Goal: Check status: Check status

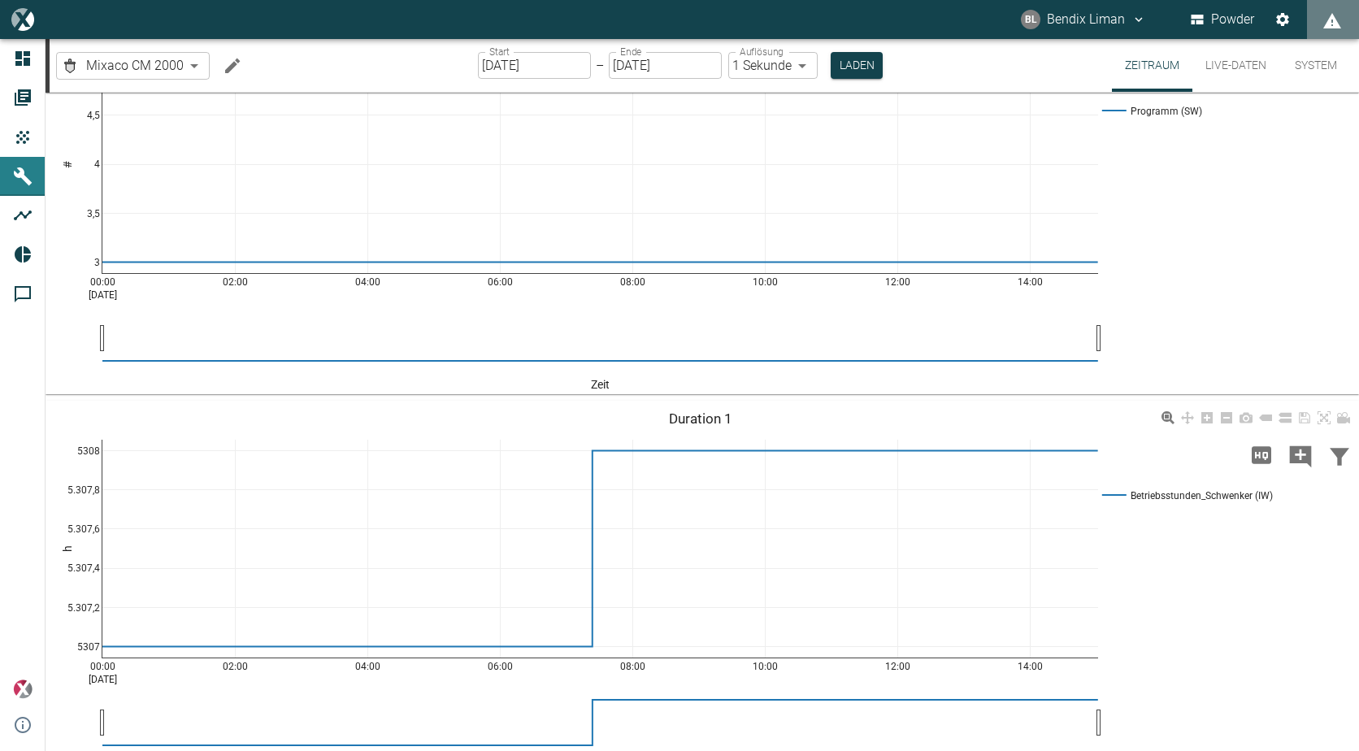
scroll to position [1059, 0]
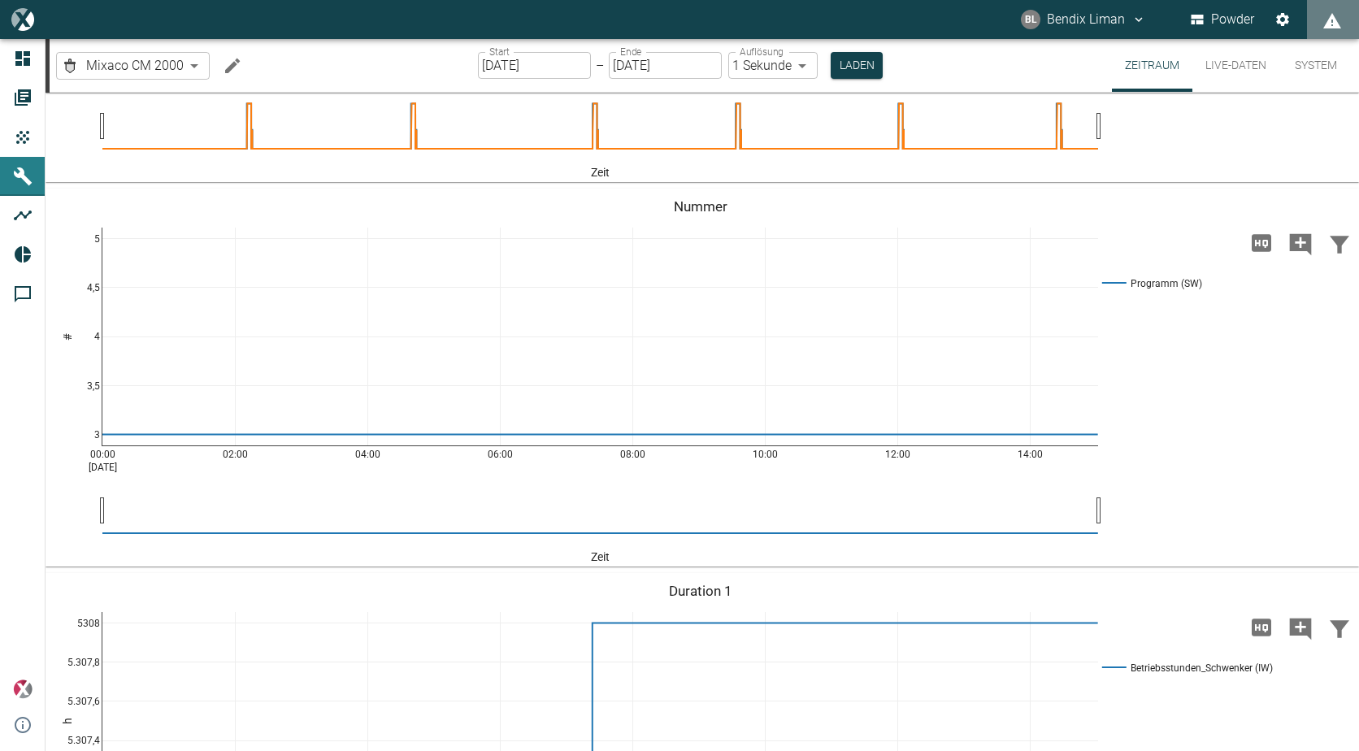
click at [1233, 75] on button "Live-Daten" at bounding box center [1235, 65] width 87 height 53
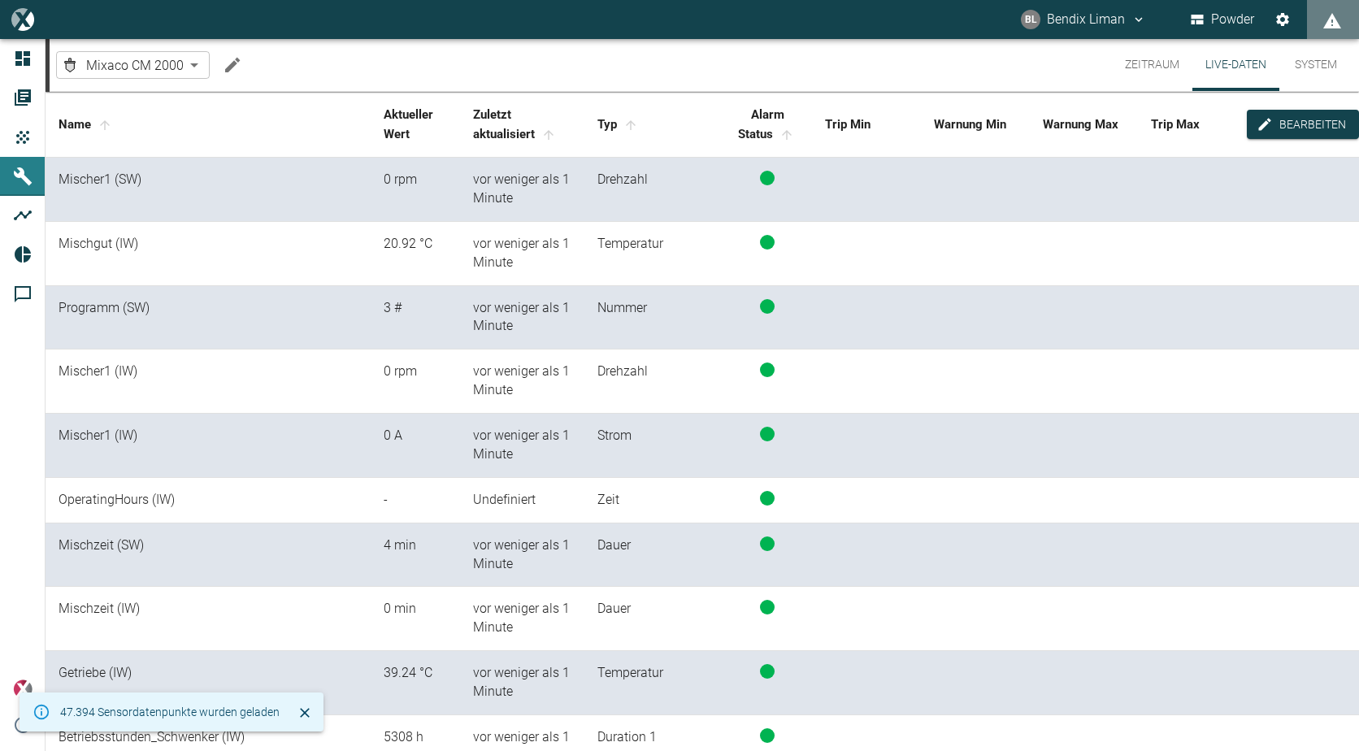
click at [1136, 64] on button "Zeitraum" at bounding box center [1152, 65] width 80 height 52
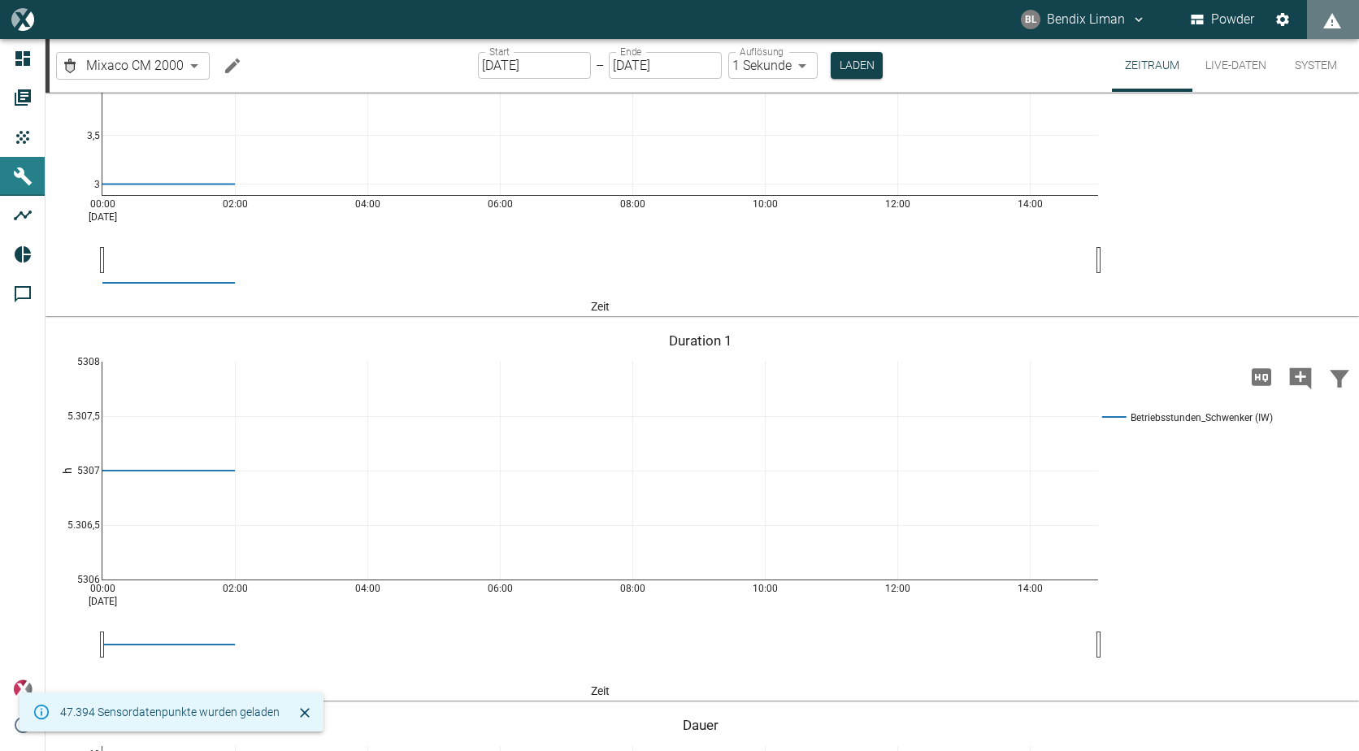
scroll to position [1056, 0]
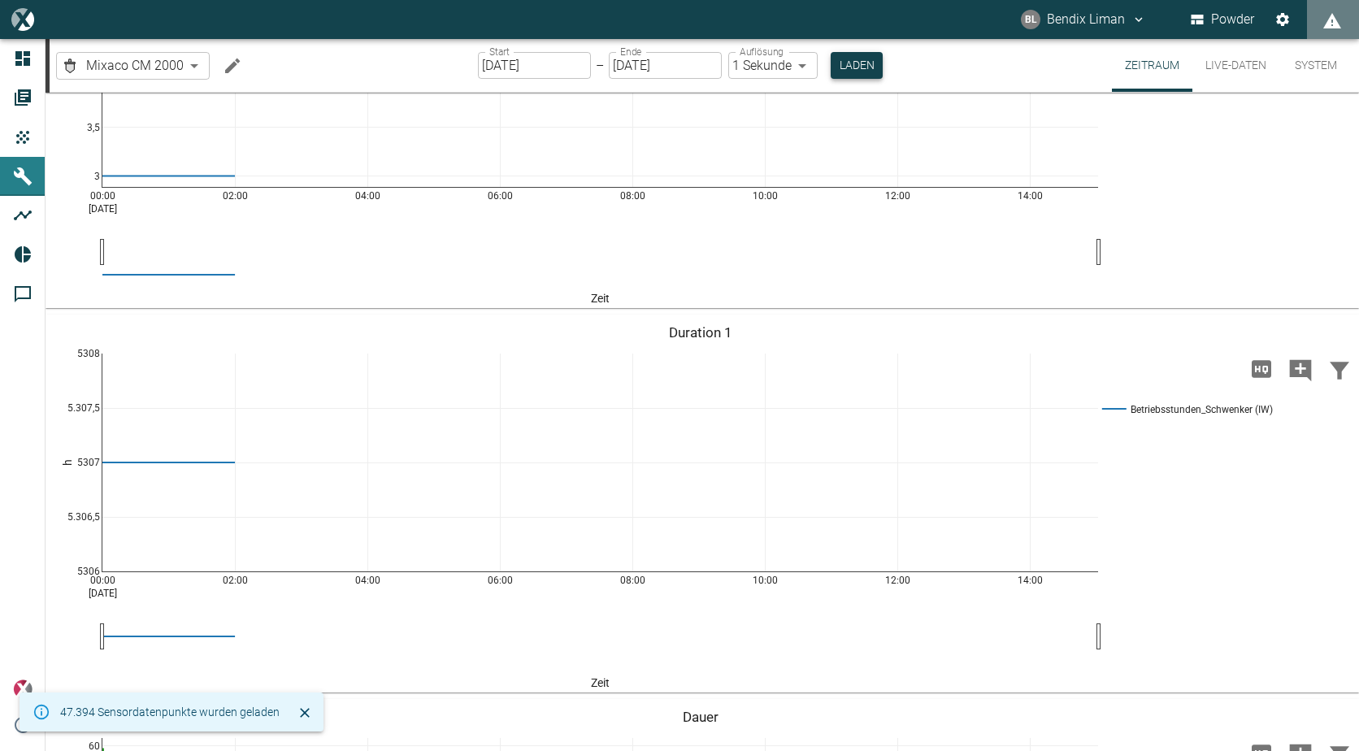
click at [866, 74] on button "Laden" at bounding box center [857, 65] width 52 height 27
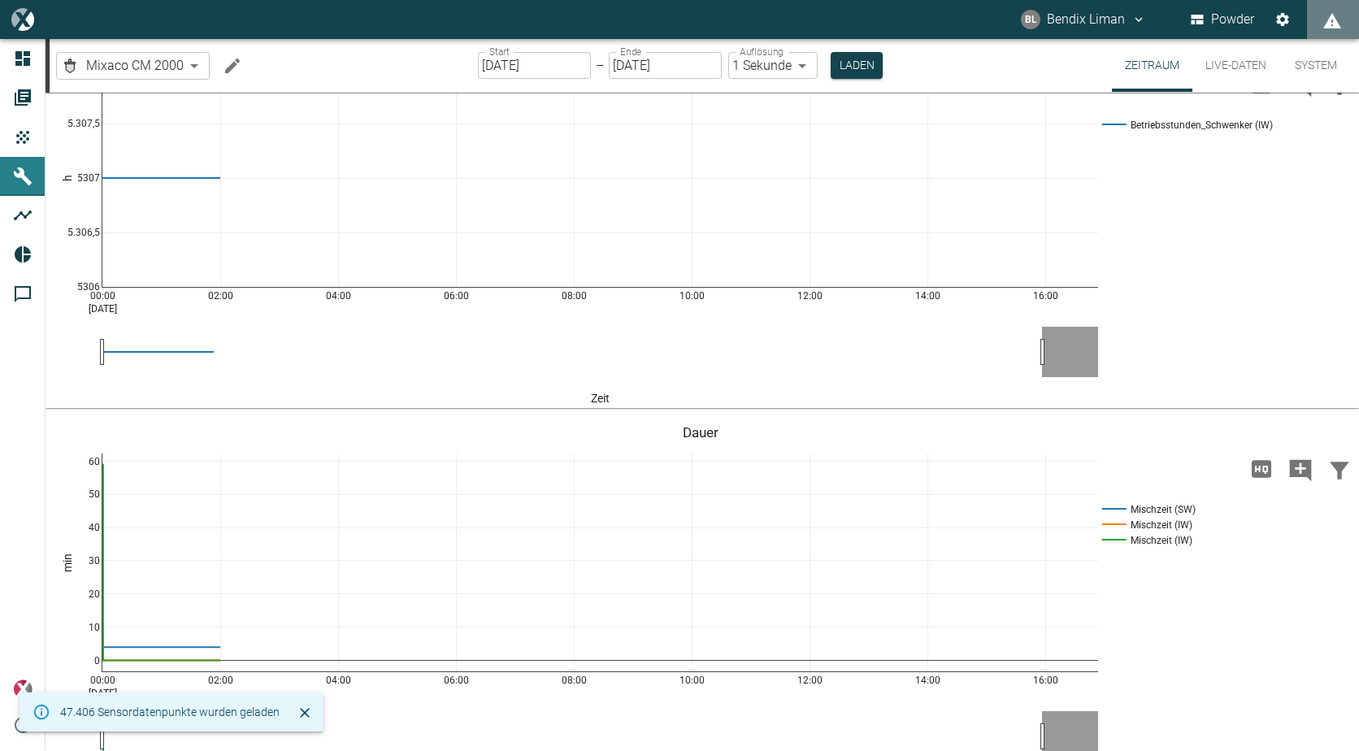
scroll to position [1300, 0]
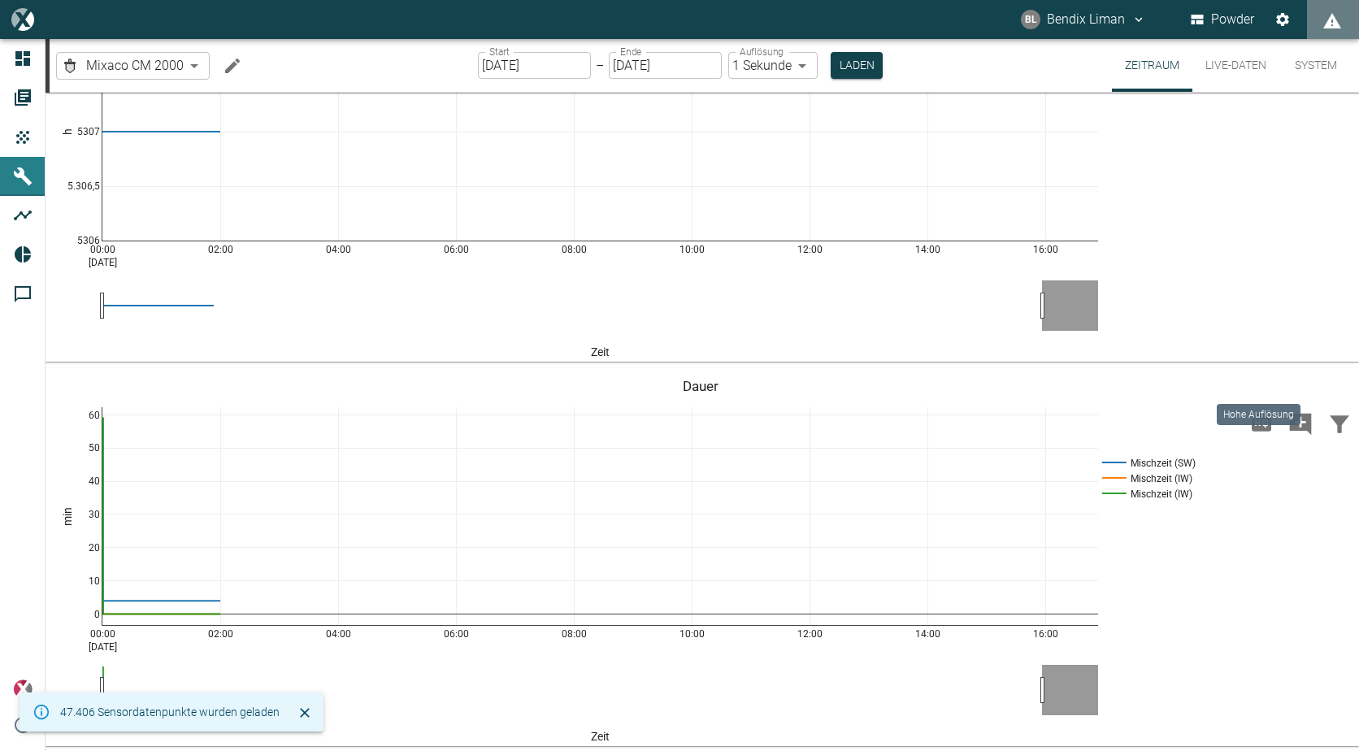
click at [1251, 46] on icon "Hohe Auflösung" at bounding box center [1261, 37] width 20 height 17
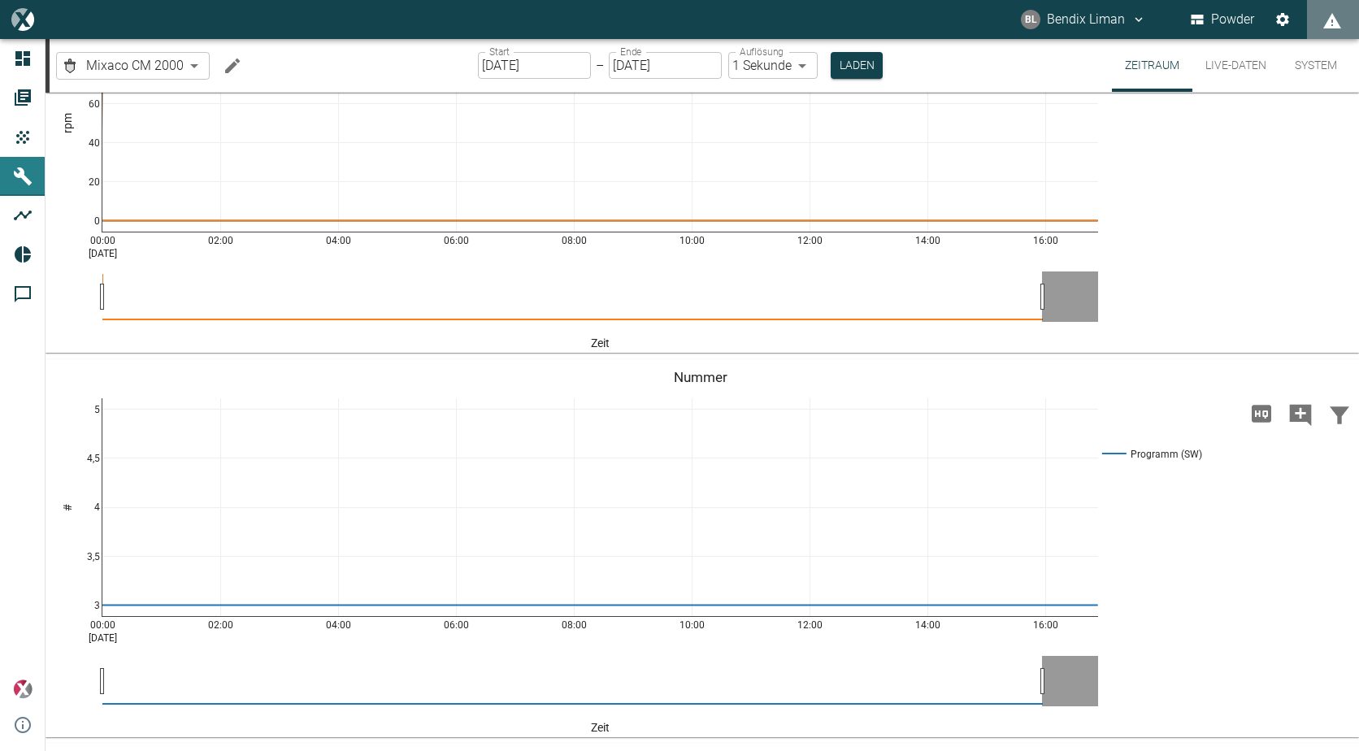
scroll to position [1034, 0]
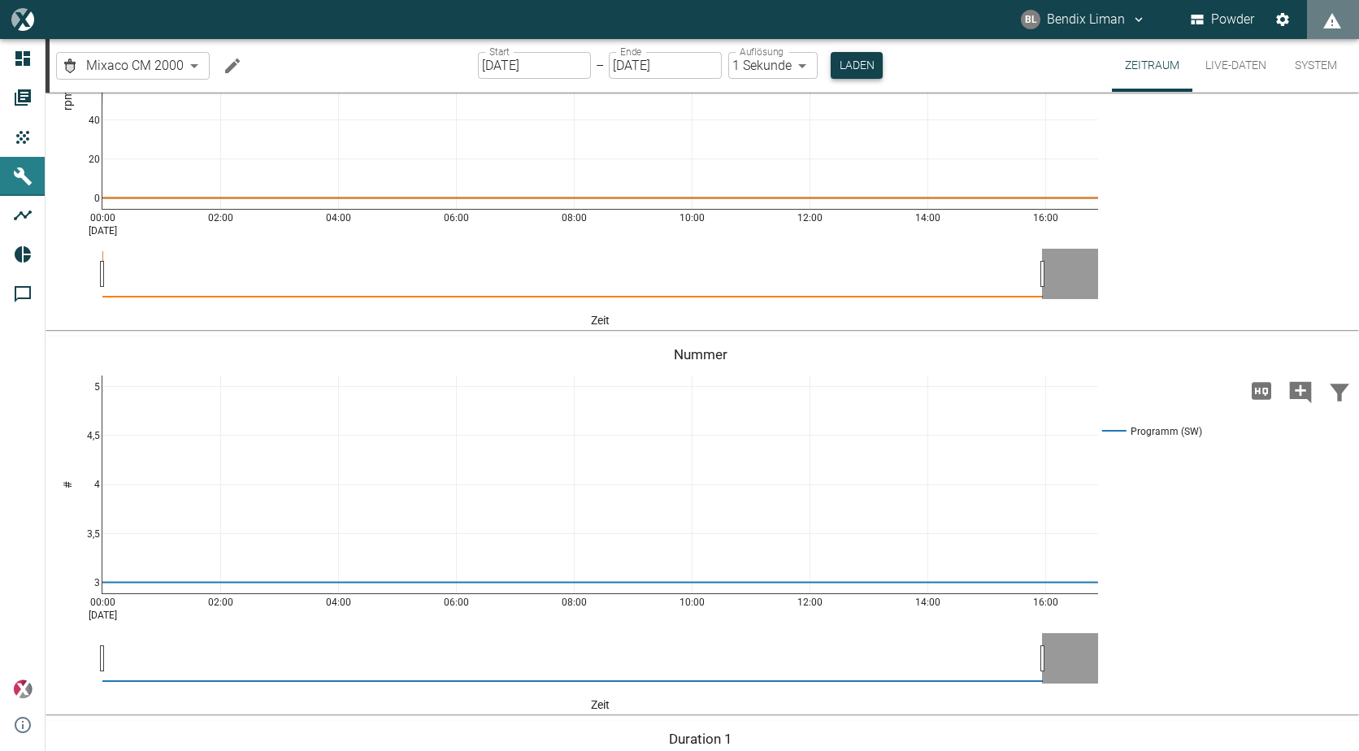
click at [856, 58] on button "Laden" at bounding box center [857, 65] width 52 height 27
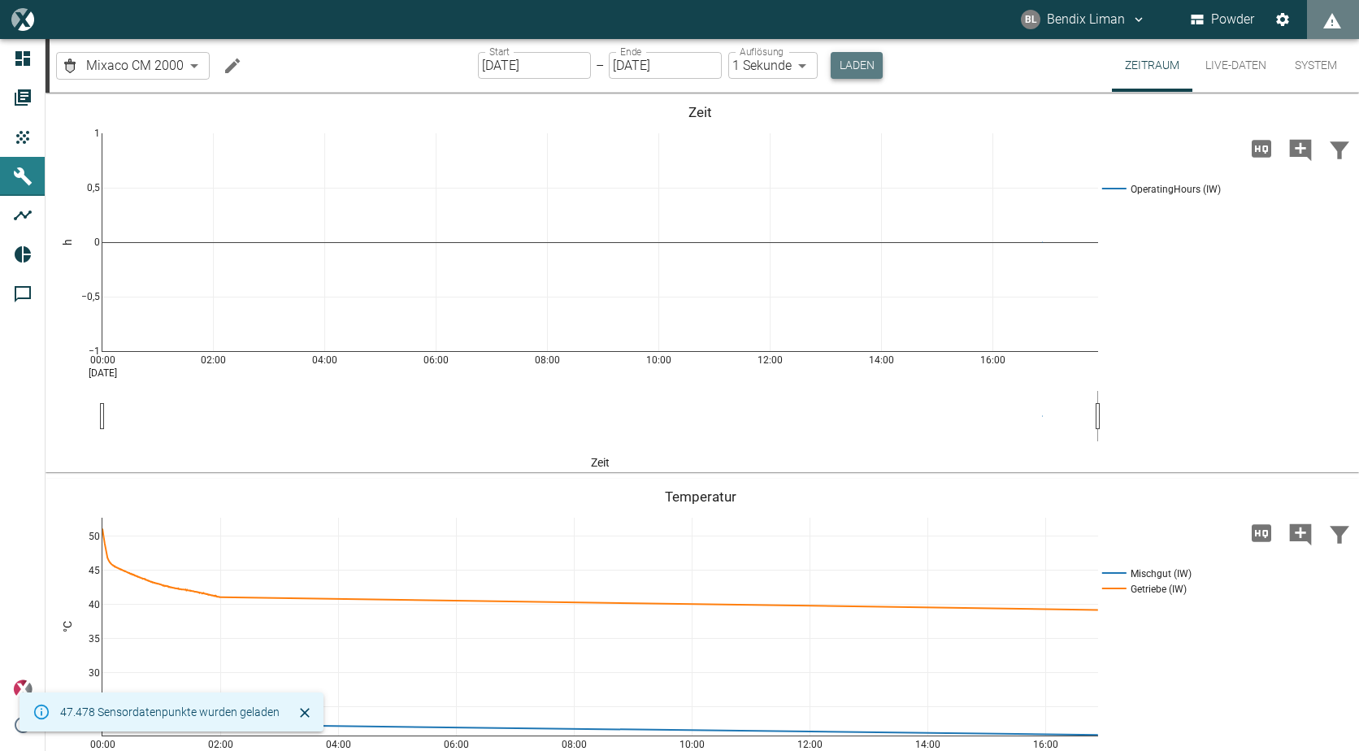
click at [868, 60] on button "Laden" at bounding box center [857, 65] width 52 height 27
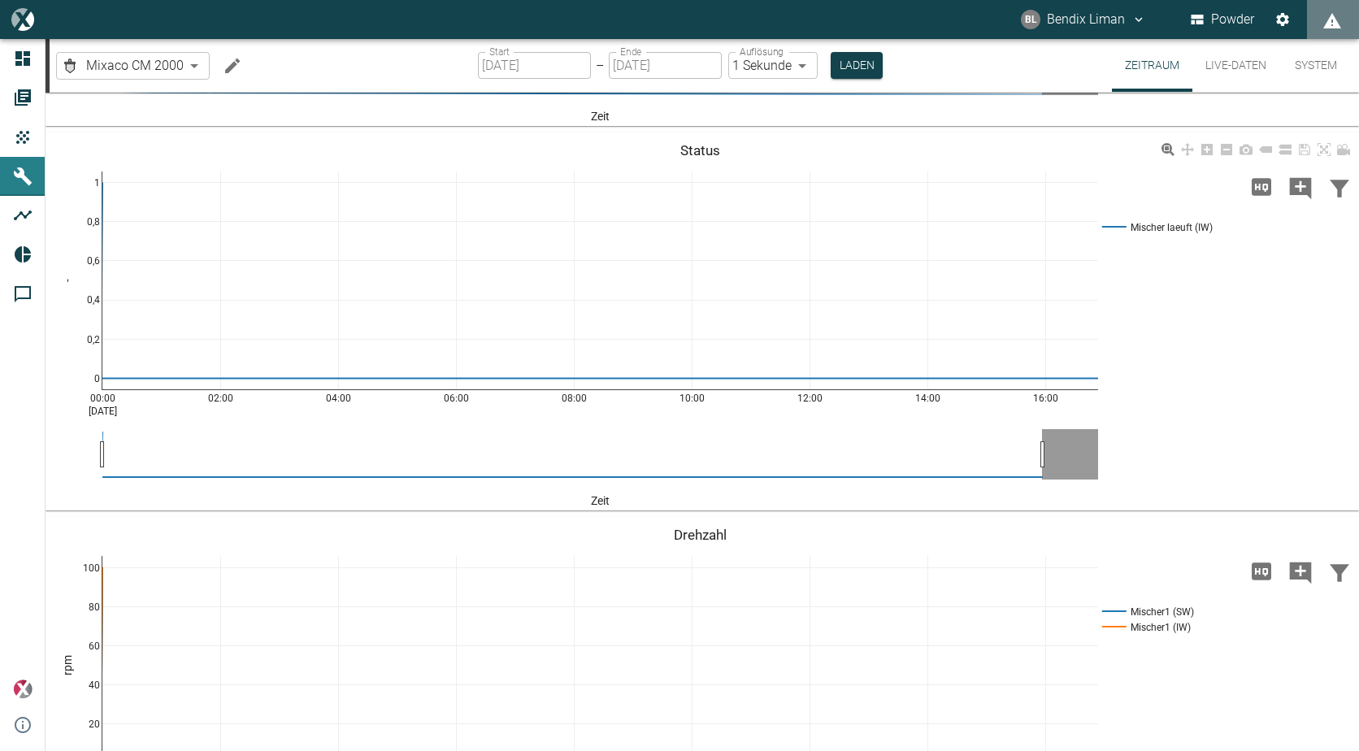
scroll to position [731, 0]
click at [169, 67] on body "BL Bendix Liman Powder Dashboard Aufträge Produkte Maschinen Analysen Reports K…" at bounding box center [679, 375] width 1359 height 751
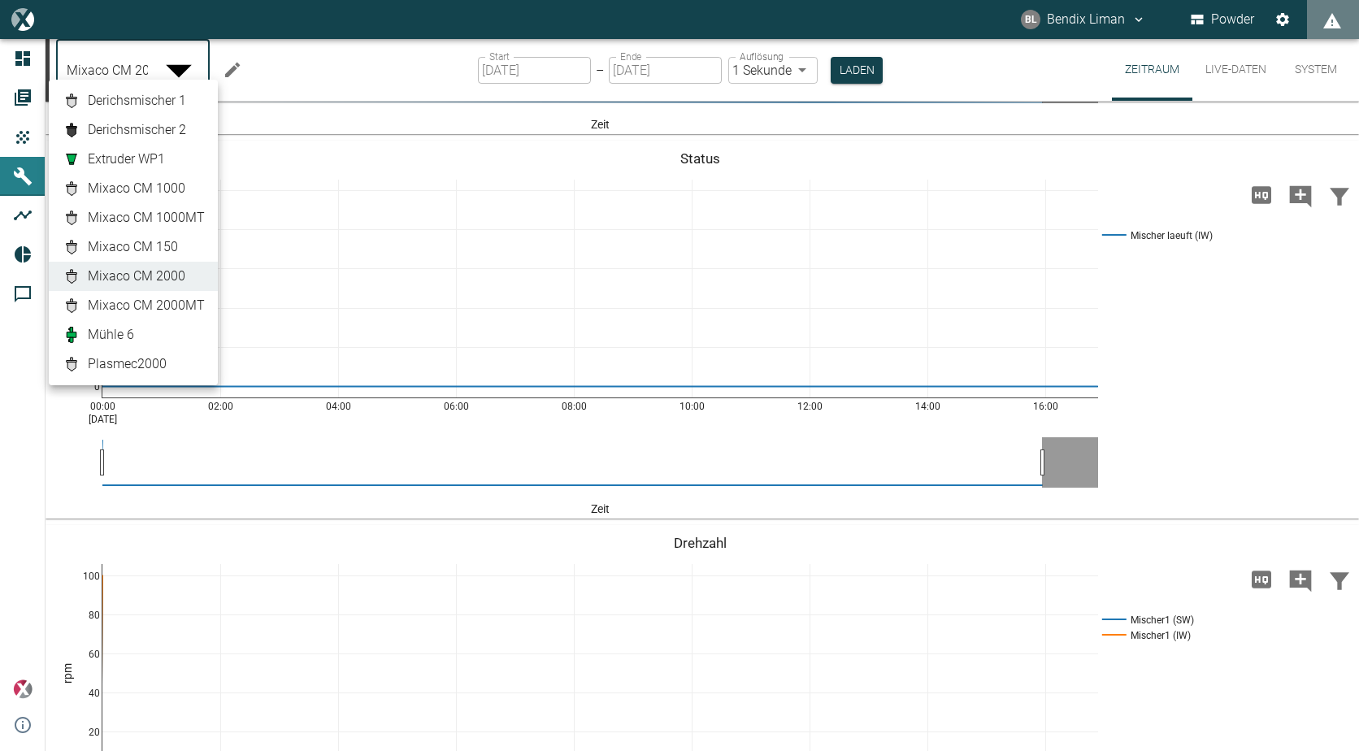
click at [173, 241] on span "Mixaco CM 150" at bounding box center [133, 247] width 90 height 20
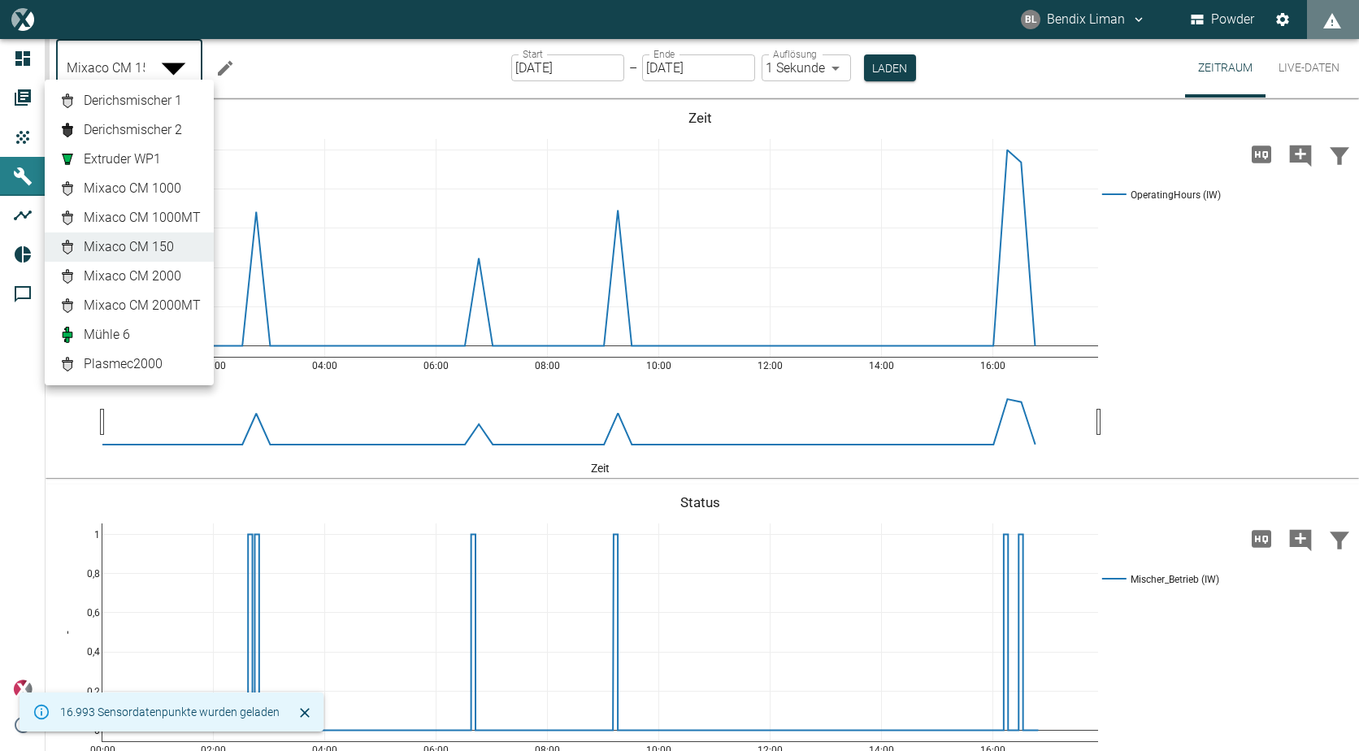
click at [184, 64] on body "BL Bendix Liman Powder Dashboard Aufträge Produkte Maschinen Analysen Reports K…" at bounding box center [679, 375] width 1359 height 751
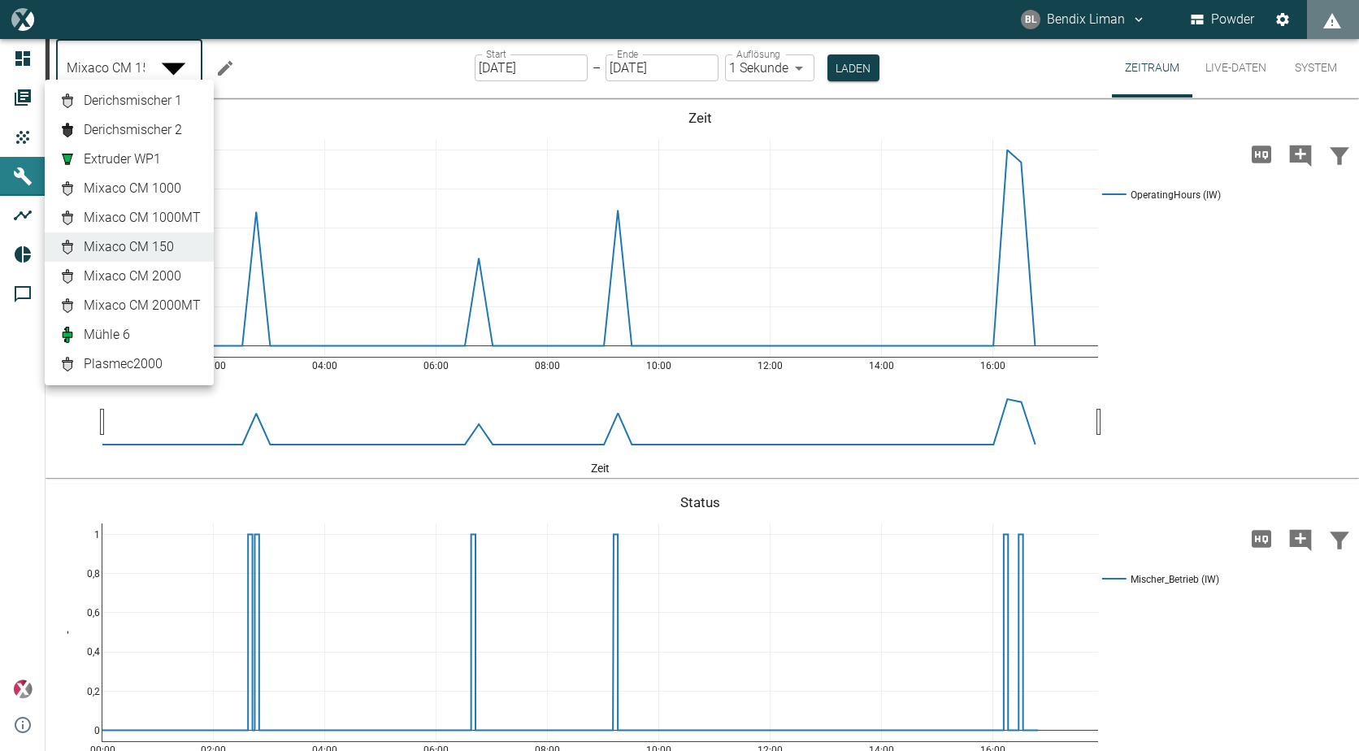
click at [184, 279] on link "Mixaco CM 2000" at bounding box center [129, 277] width 143 height 20
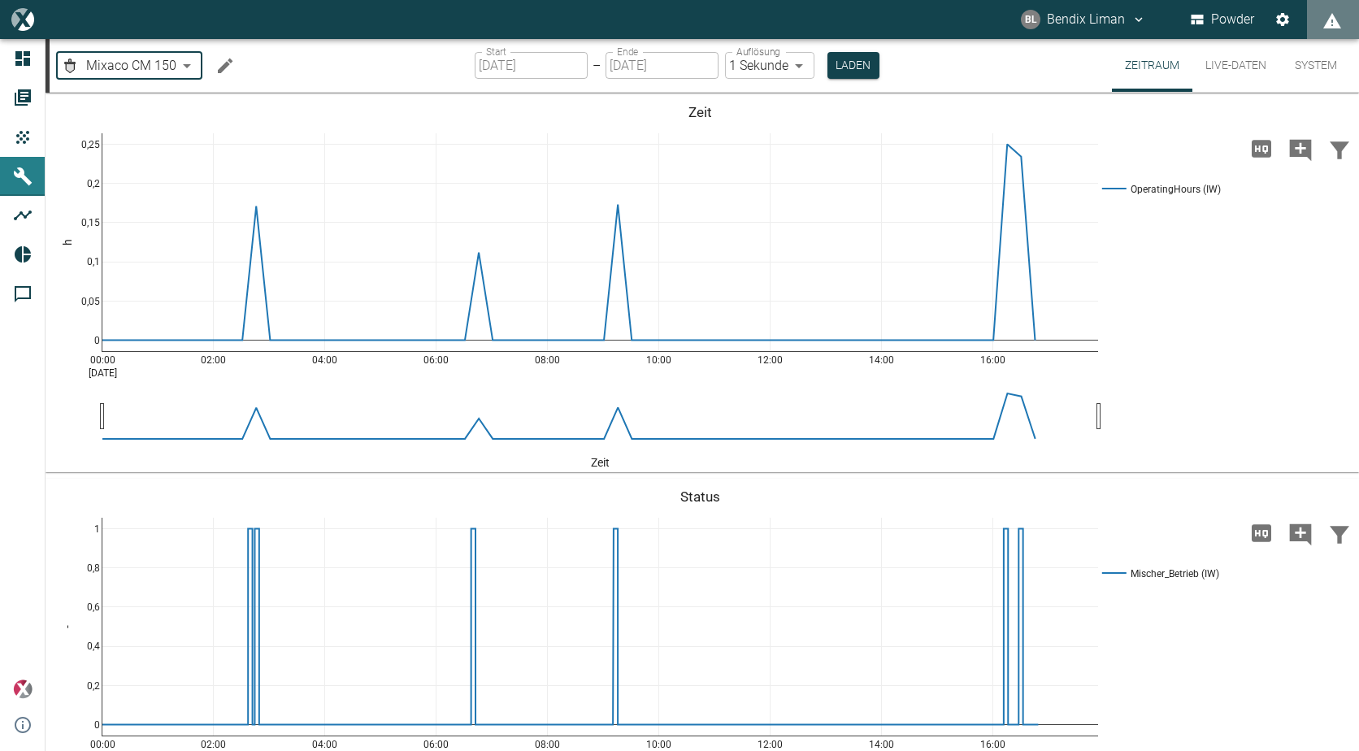
type input "fa8a8a3a-3132-452f-a74d-e121a39d465b"
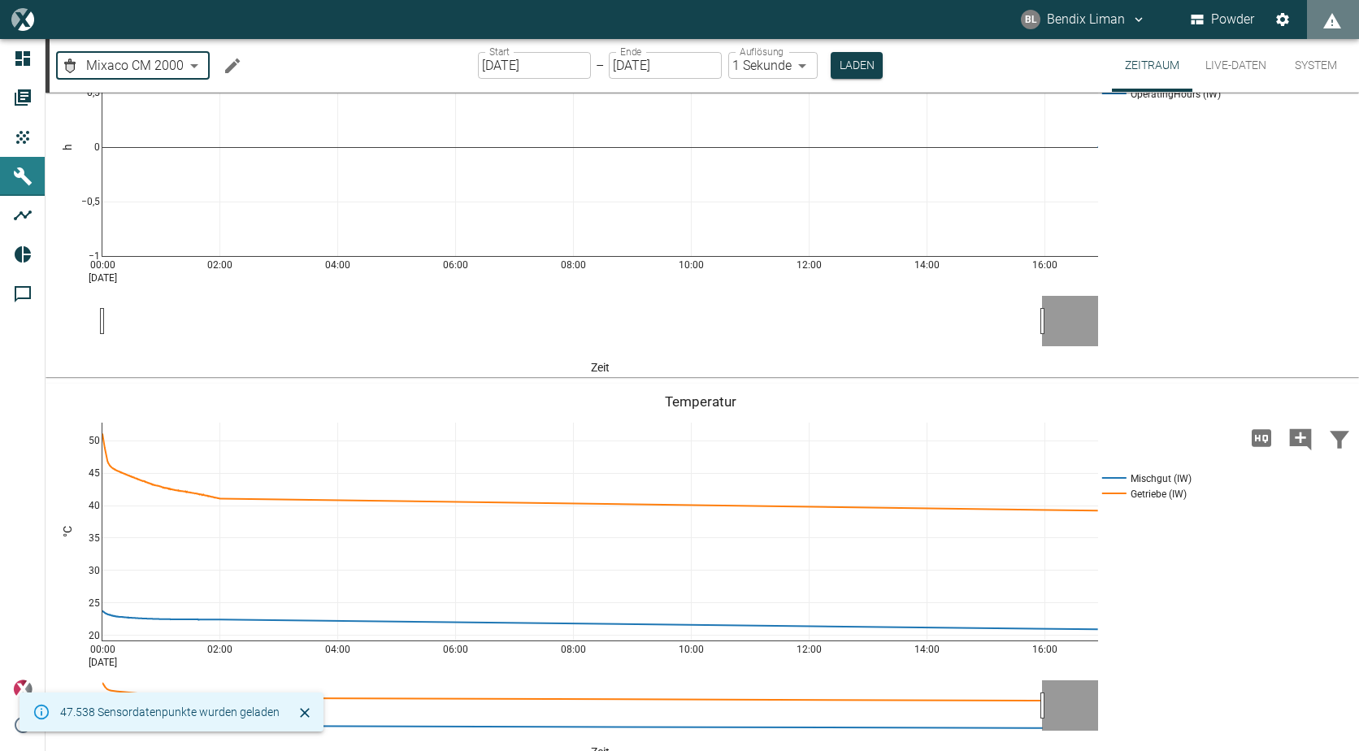
scroll to position [406, 0]
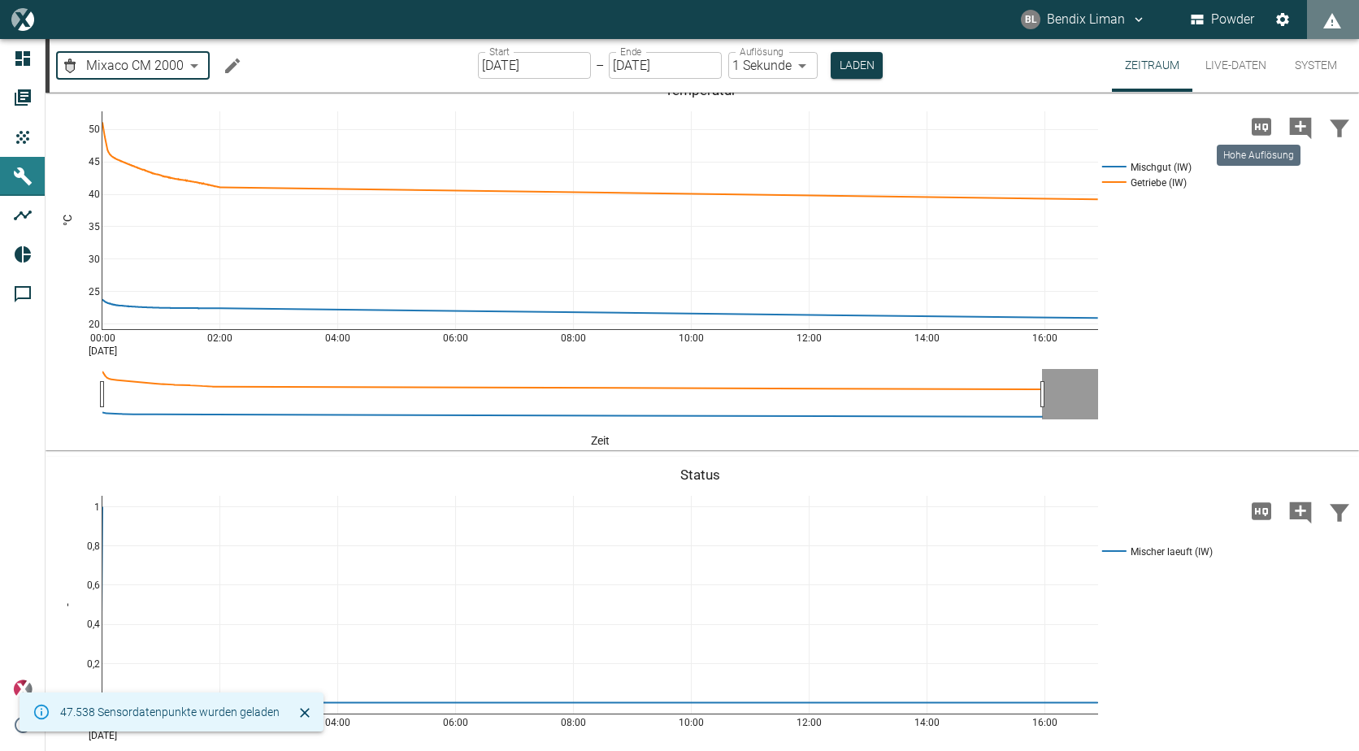
click at [1251, 125] on icon "Hohe Auflösung" at bounding box center [1261, 126] width 20 height 17
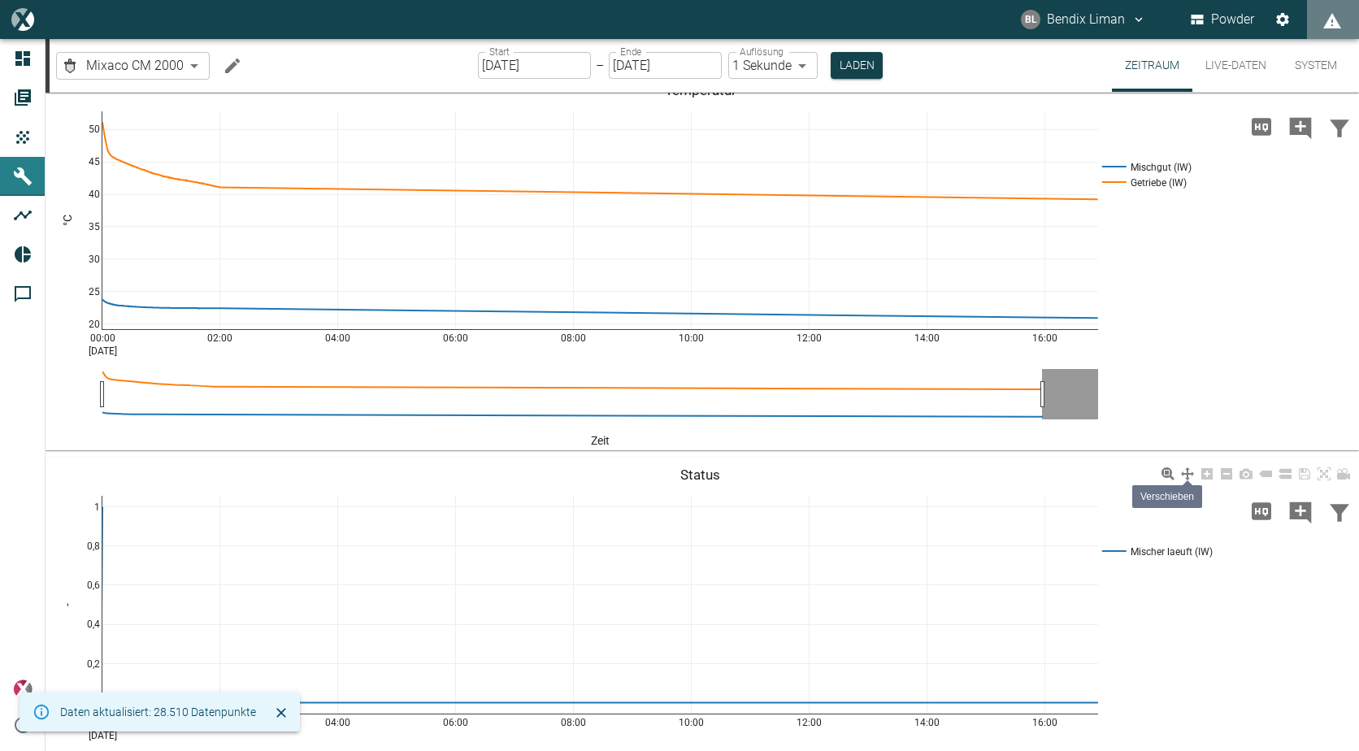
scroll to position [488, 0]
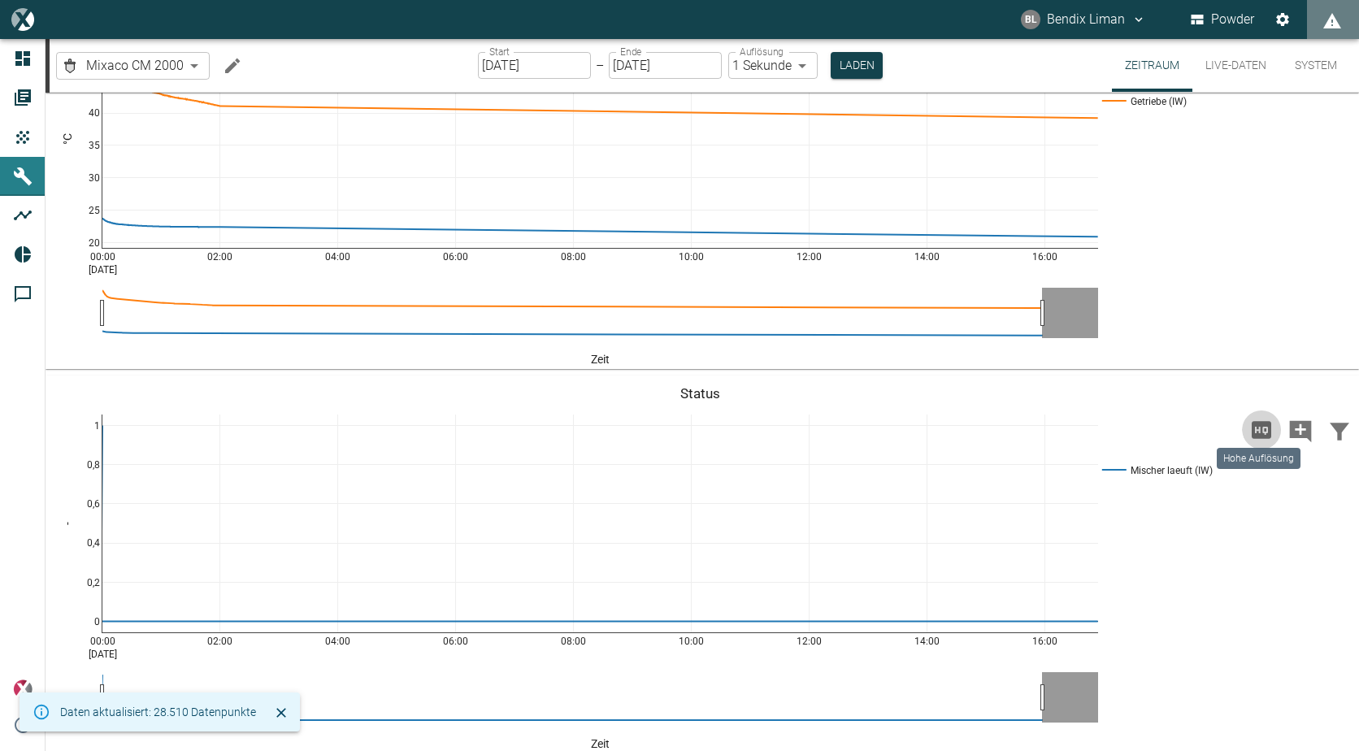
click at [1256, 429] on icon "Hohe Auflösung" at bounding box center [1261, 429] width 20 height 17
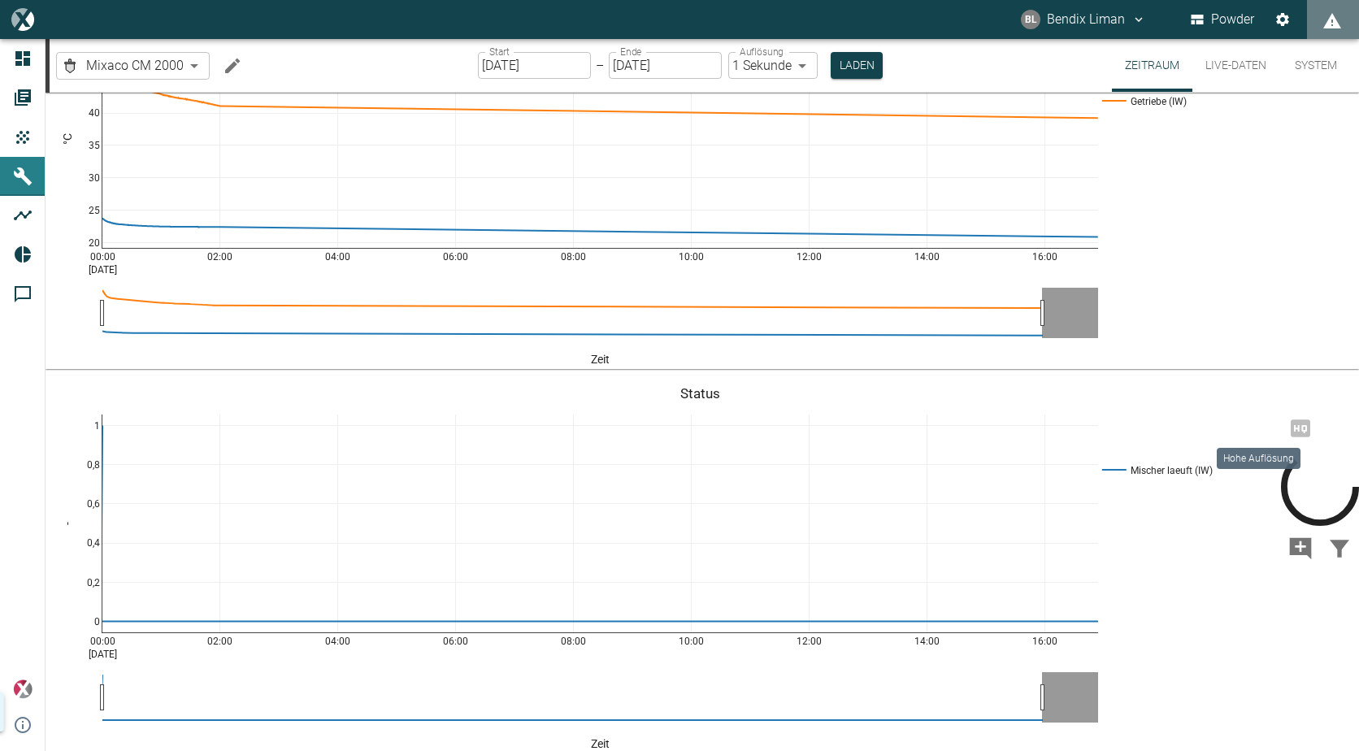
click at [1281, 448] on icon "Hohe Auflösung" at bounding box center [1320, 487] width 78 height 78
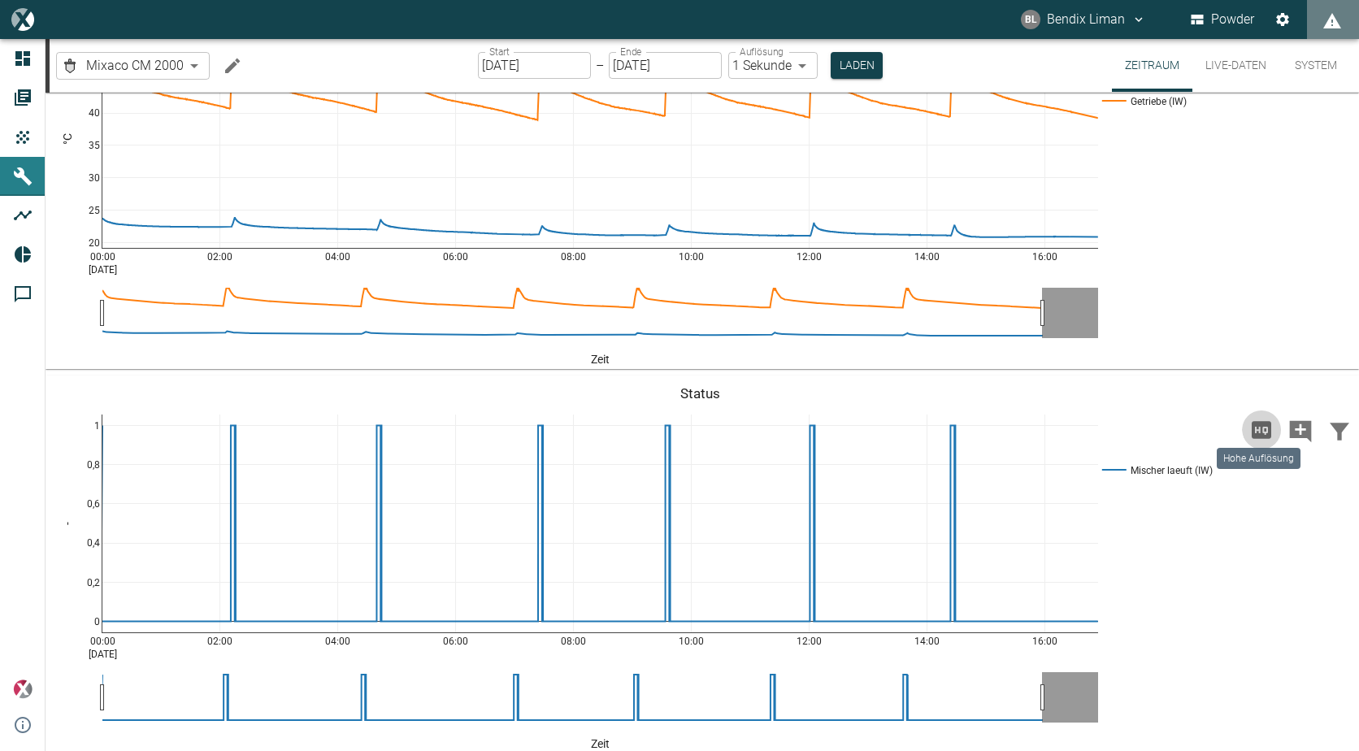
click at [1256, 429] on icon "Hohe Auflösung" at bounding box center [1261, 429] width 20 height 17
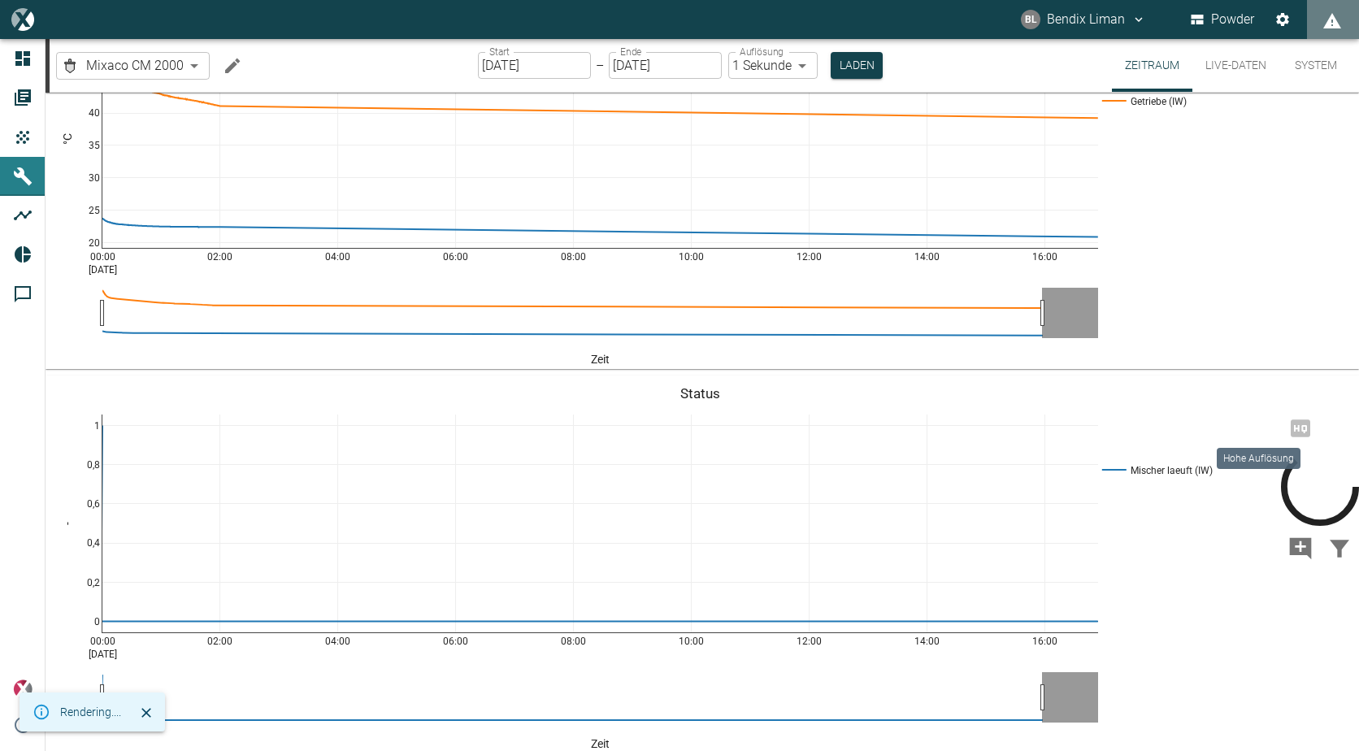
click at [1281, 448] on icon "Hohe Auflösung" at bounding box center [1320, 487] width 78 height 78
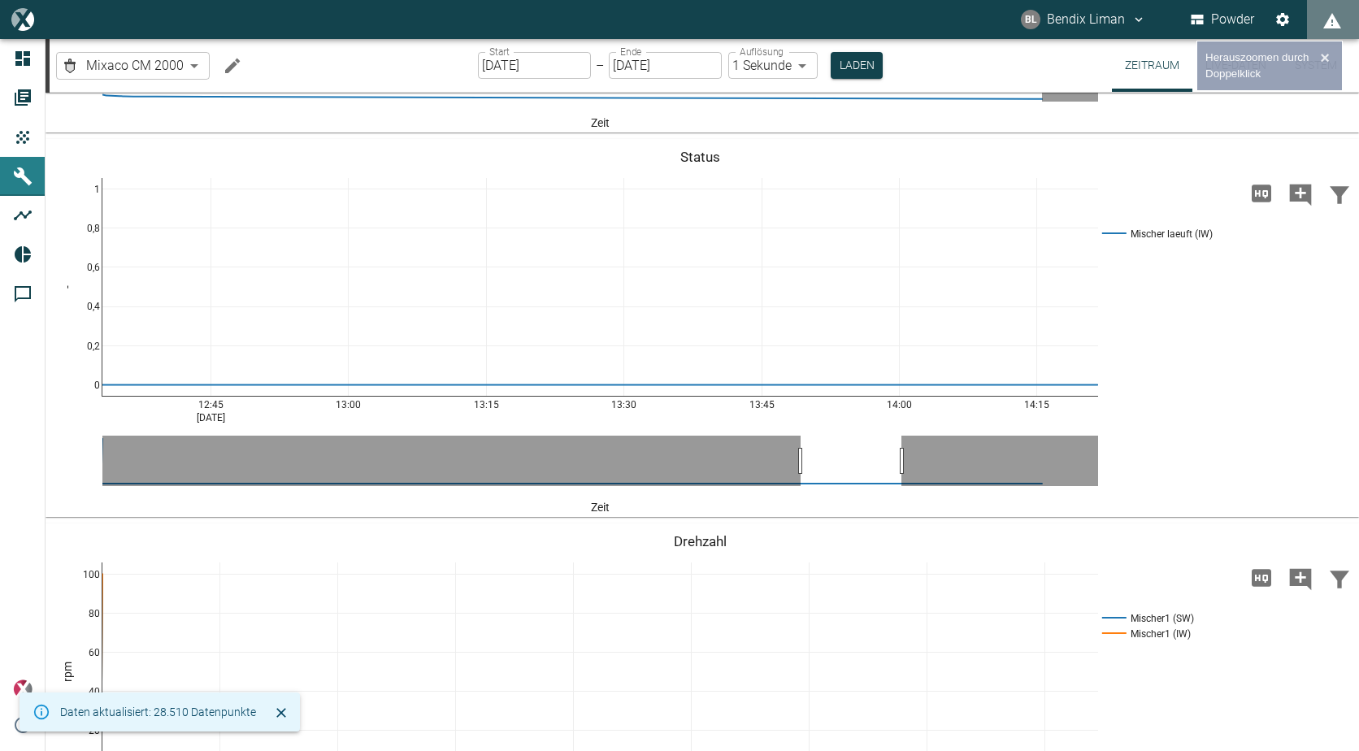
scroll to position [731, 0]
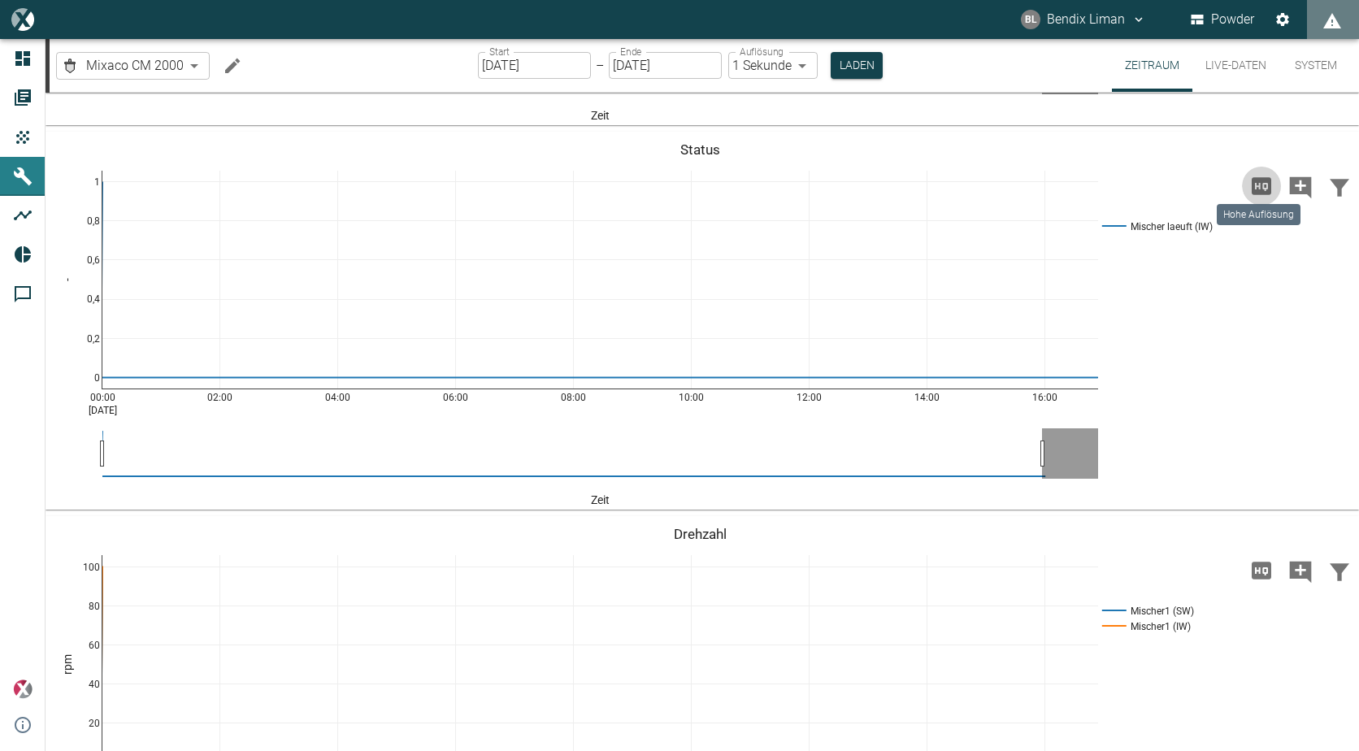
click at [1251, 190] on icon "Hohe Auflösung" at bounding box center [1261, 185] width 20 height 17
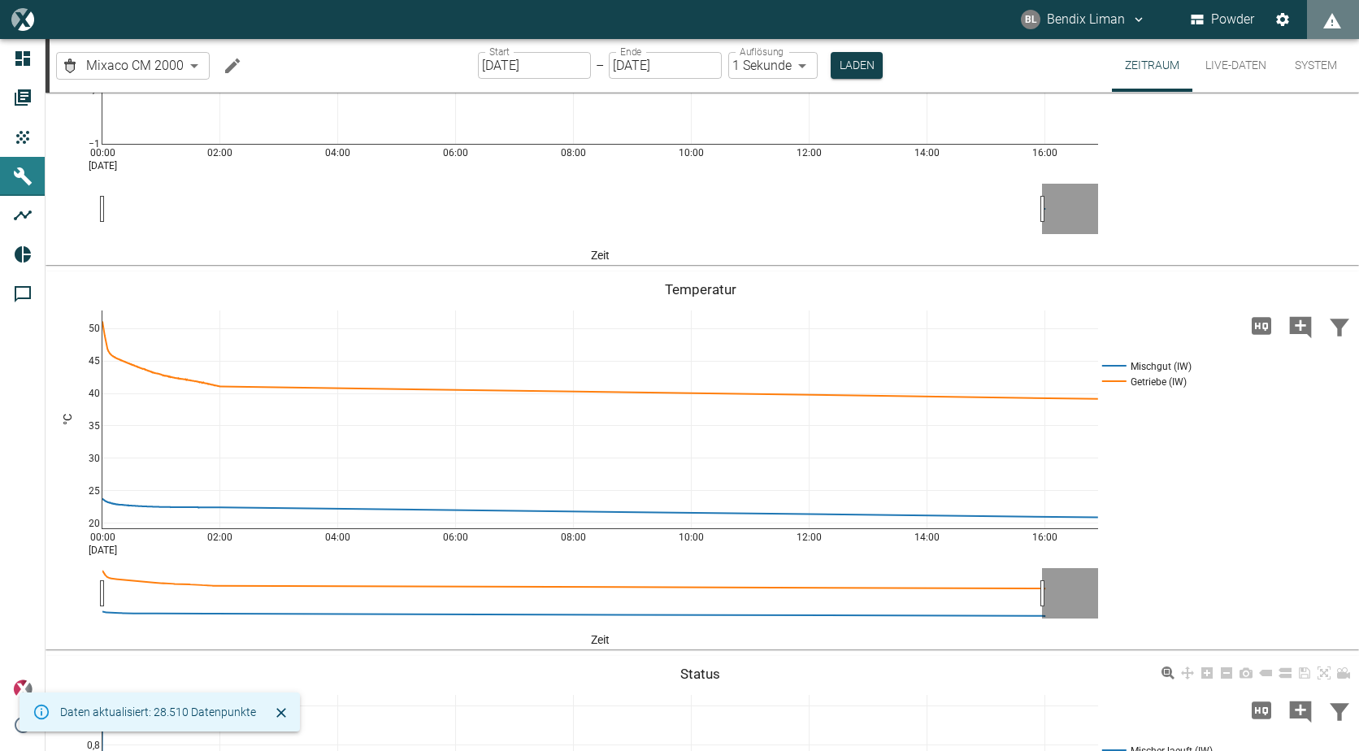
scroll to position [0, 0]
